Goal: Navigation & Orientation: Find specific page/section

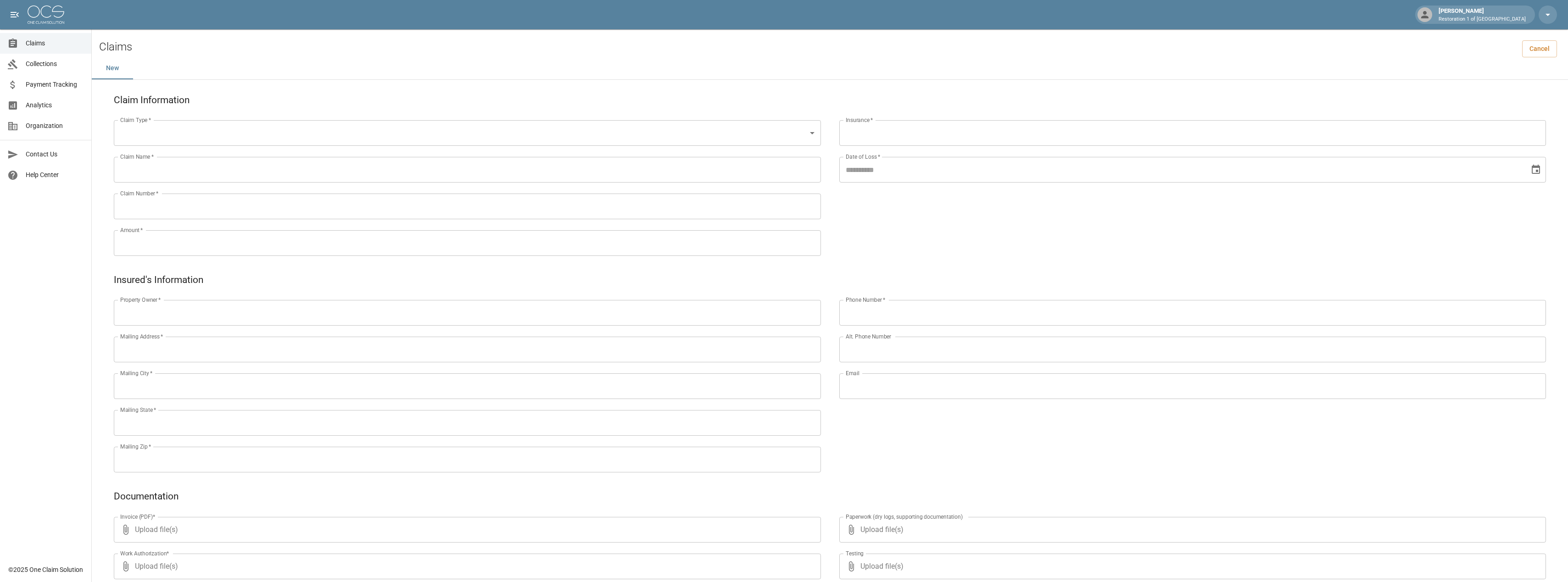
click at [33, 47] on span "Claims" at bounding box center [55, 43] width 58 height 9
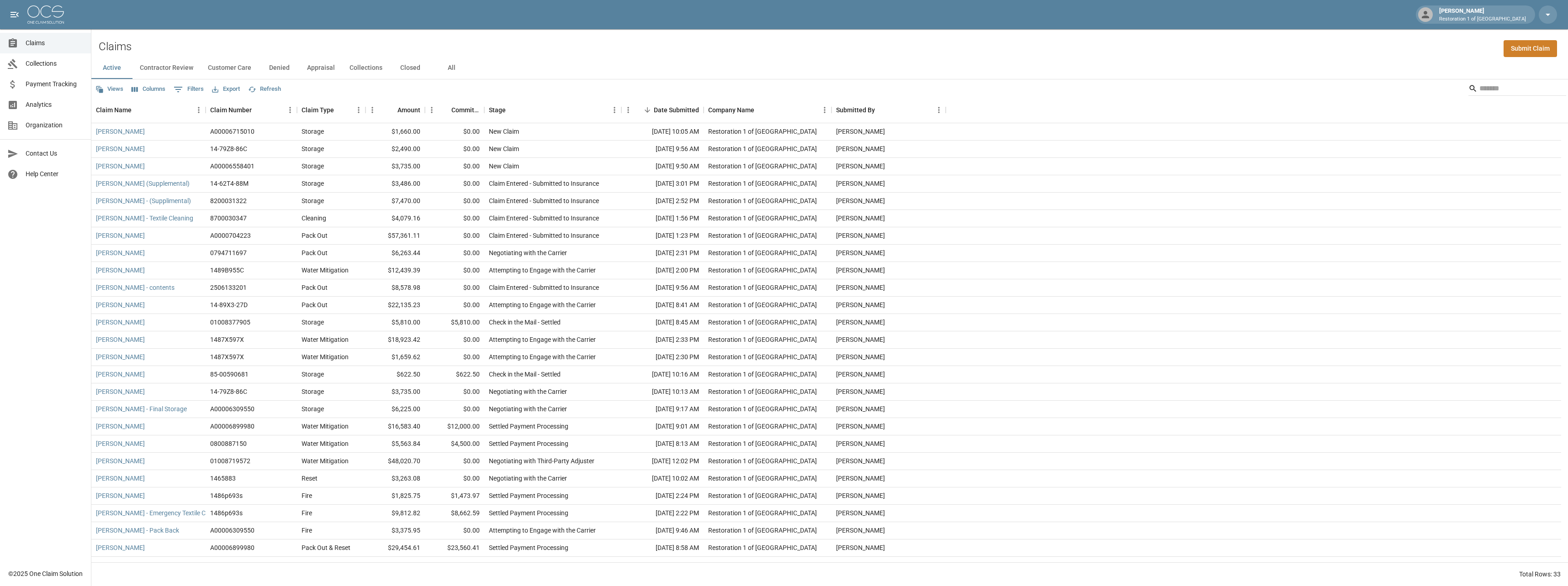
click at [317, 69] on button "Appraisal" at bounding box center [320, 68] width 42 height 22
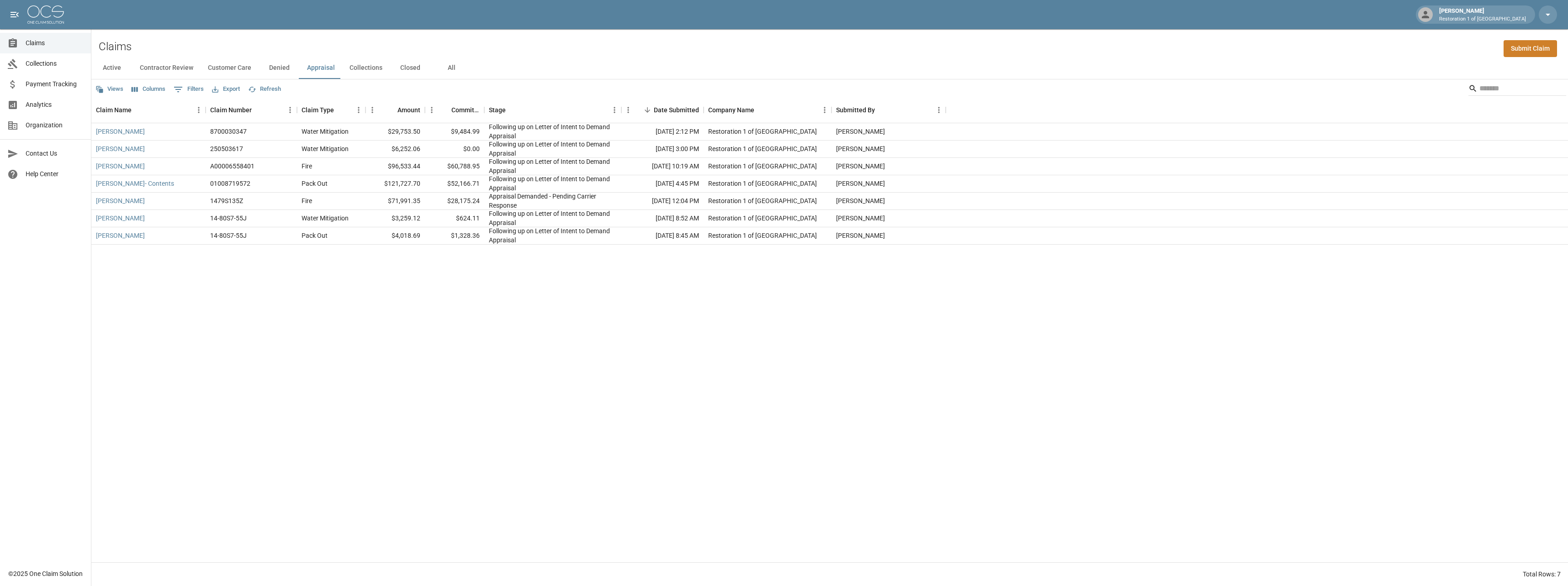
drag, startPoint x: 415, startPoint y: 66, endPoint x: 421, endPoint y: 66, distance: 6.0
click at [415, 66] on button "Closed" at bounding box center [410, 68] width 41 height 22
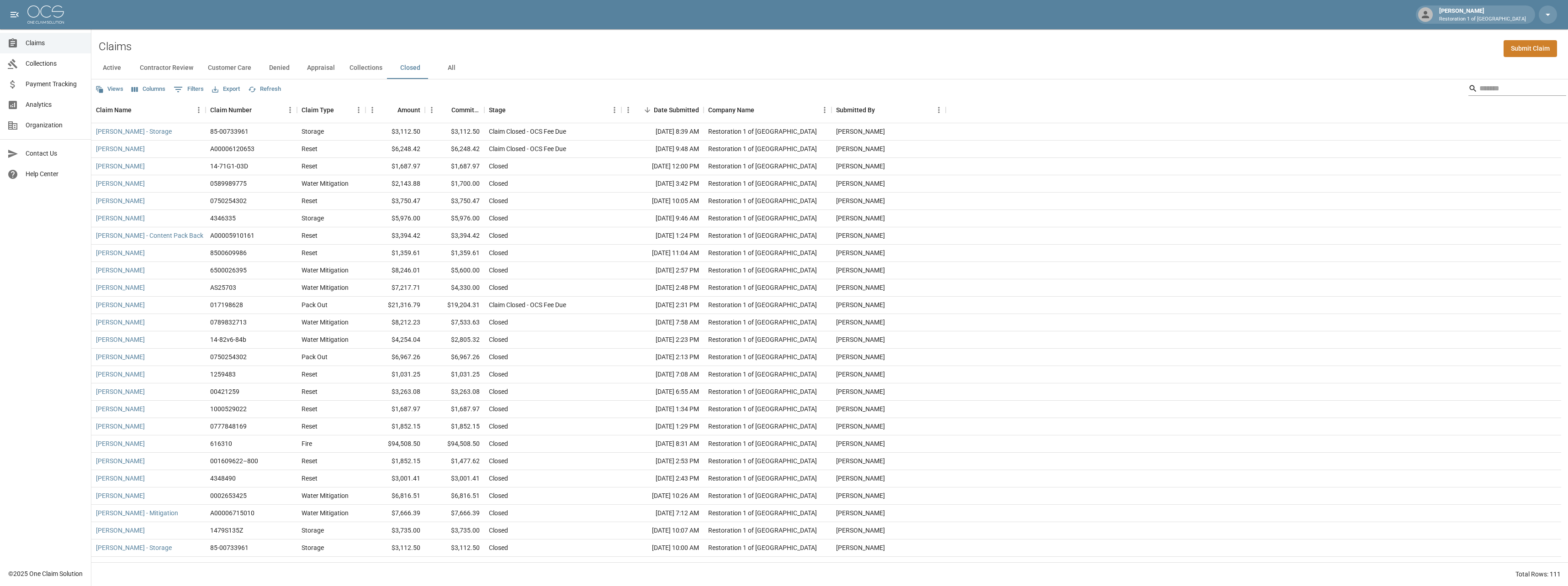
click at [1480, 92] on input "Search" at bounding box center [1516, 88] width 73 height 14
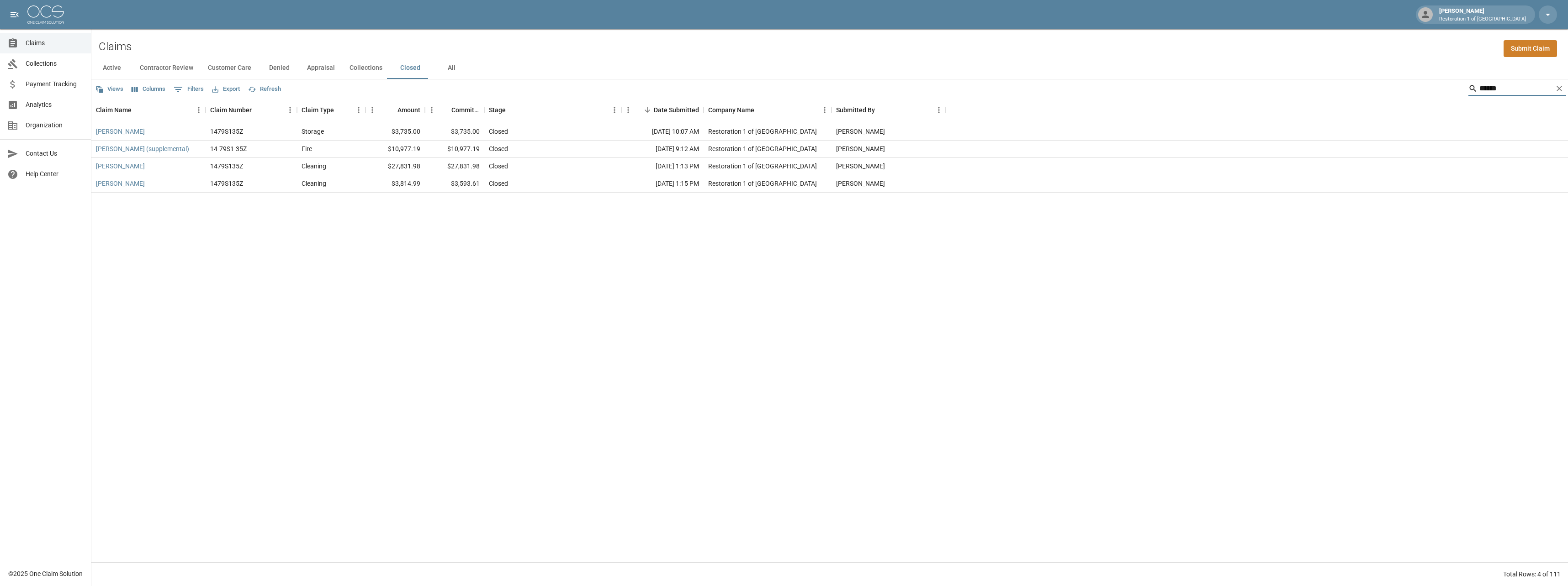
type input "******"
click at [153, 68] on button "Contractor Review" at bounding box center [166, 68] width 68 height 22
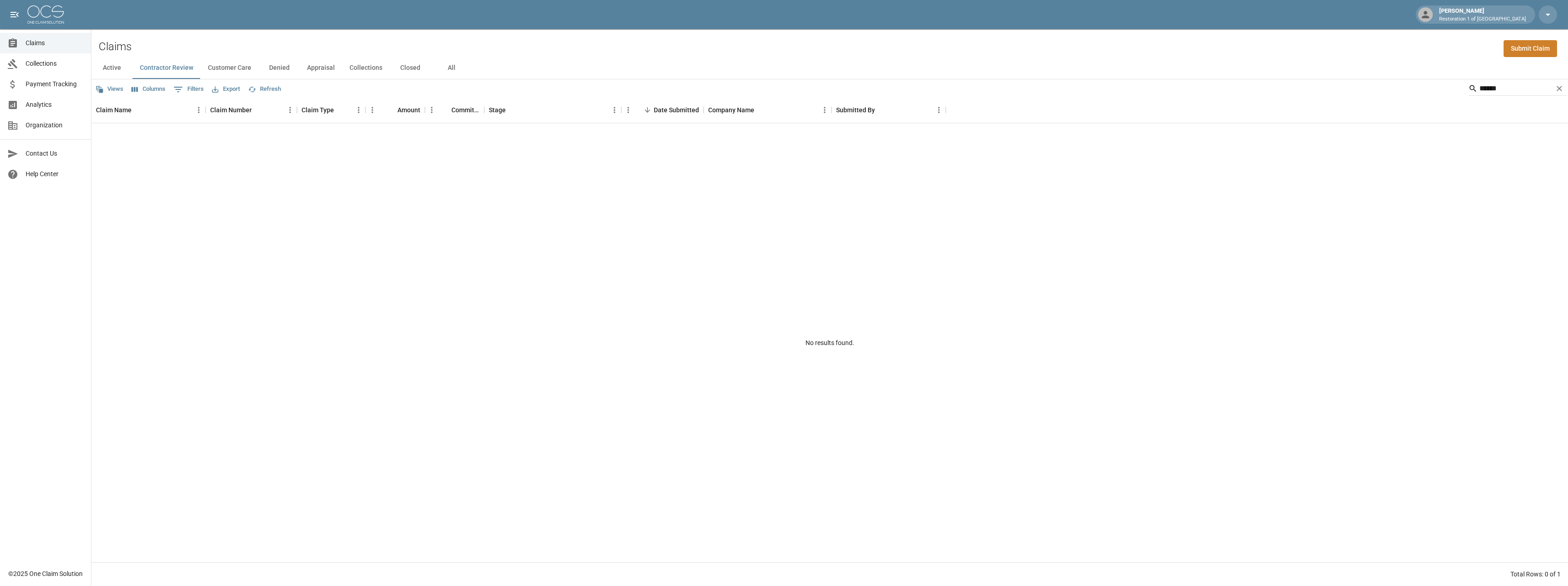
click at [113, 72] on button "Active" at bounding box center [111, 68] width 41 height 22
click at [219, 68] on button "Customer Care" at bounding box center [229, 68] width 58 height 22
click at [165, 65] on button "Contractor Review" at bounding box center [166, 68] width 68 height 22
click at [230, 70] on button "Customer Care" at bounding box center [229, 68] width 58 height 22
drag, startPoint x: 331, startPoint y: 70, endPoint x: 326, endPoint y: 95, distance: 25.5
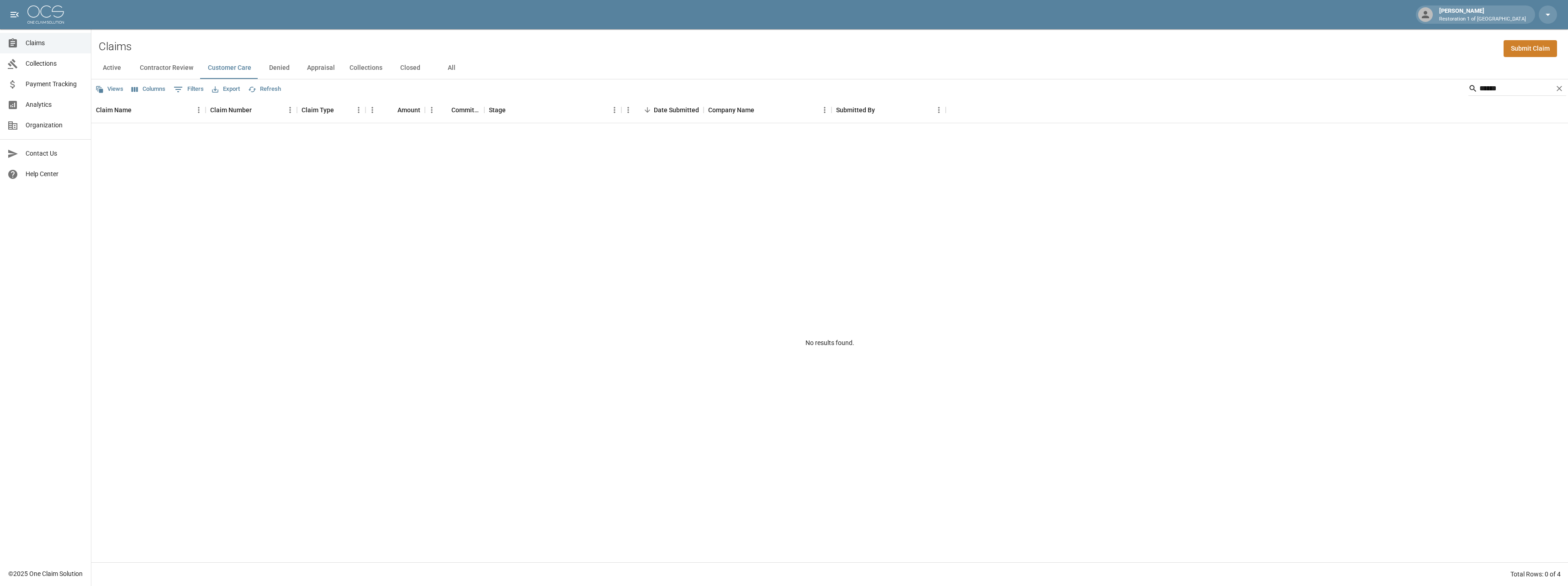
click at [329, 70] on button "Appraisal" at bounding box center [320, 68] width 42 height 22
